Goal: Transaction & Acquisition: Purchase product/service

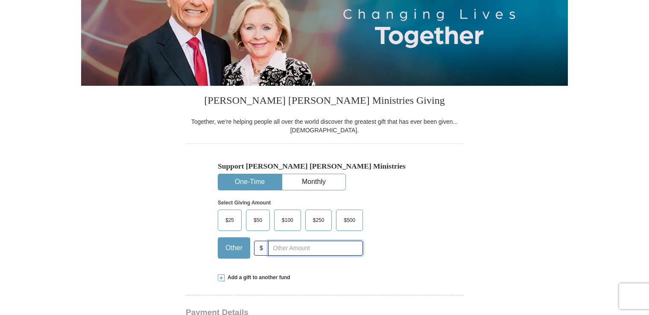
click at [272, 254] on input "text" at bounding box center [315, 248] width 95 height 15
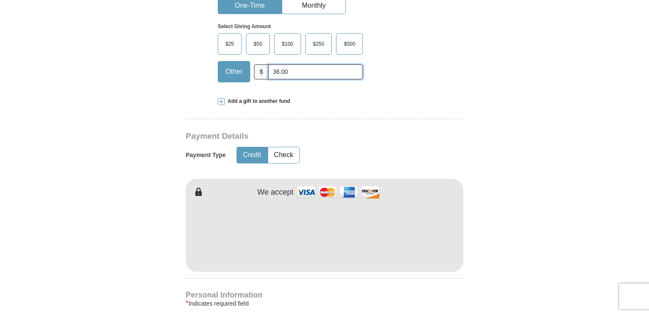
scroll to position [342, 0]
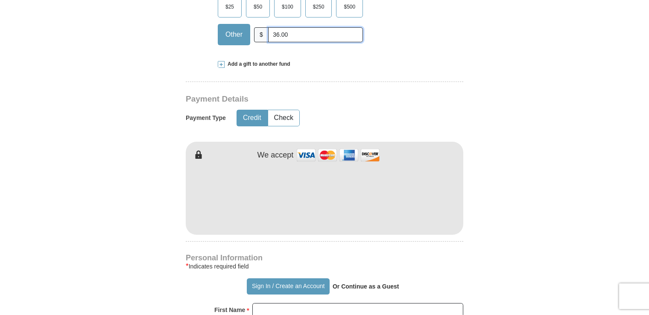
type input "36.00"
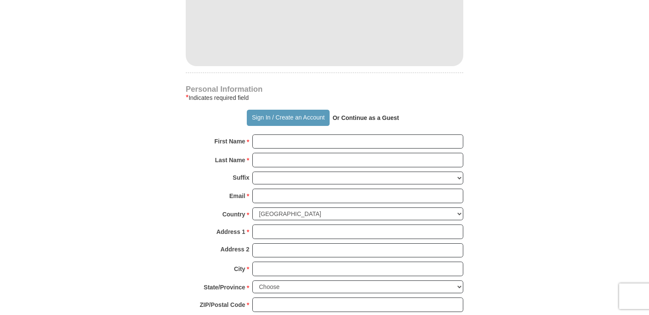
scroll to position [512, 0]
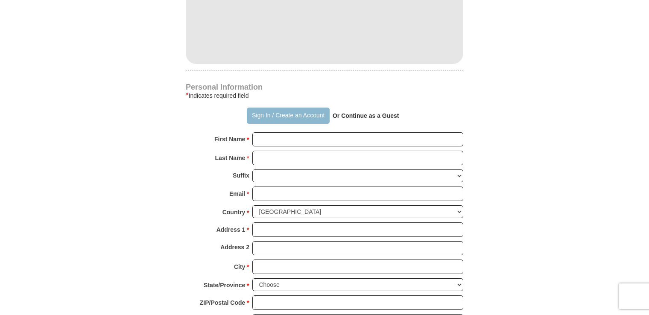
click at [295, 113] on button "Sign In / Create an Account" at bounding box center [288, 116] width 82 height 16
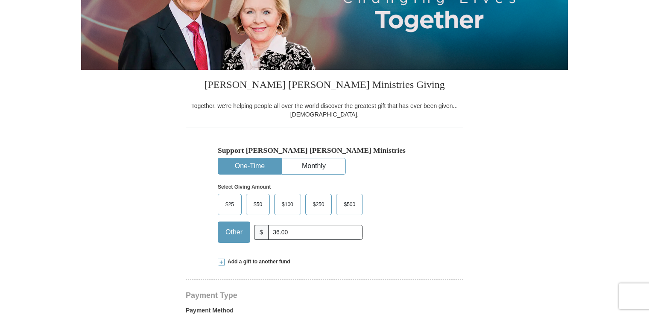
select select "GA"
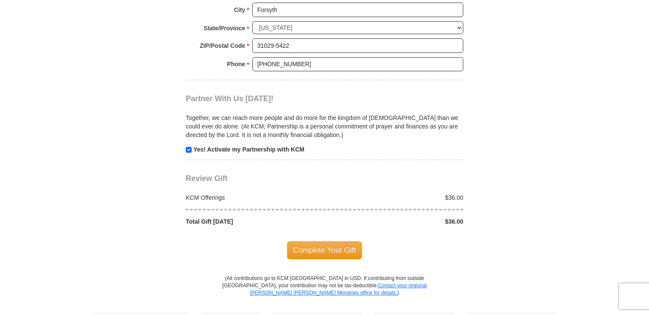
scroll to position [726, 0]
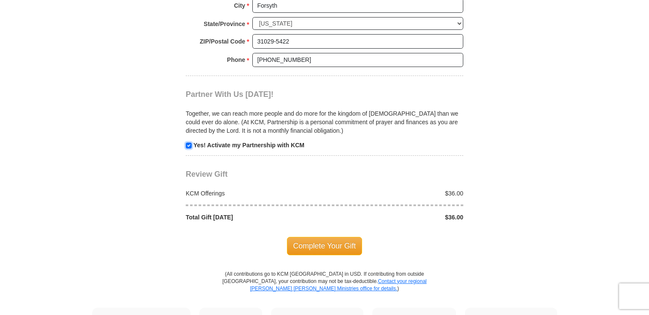
click at [186, 143] on input "checkbox" at bounding box center [189, 146] width 6 height 6
checkbox input "false"
click at [326, 243] on span "Complete Your Gift" at bounding box center [325, 246] width 76 height 18
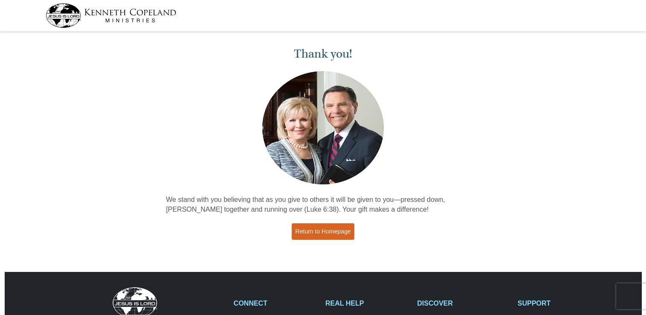
click at [317, 232] on link "Return to Homepage" at bounding box center [323, 231] width 63 height 17
